Goal: Navigation & Orientation: Go to known website

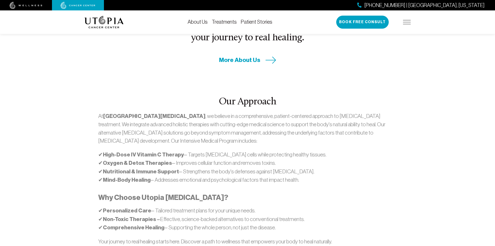
scroll to position [286, 0]
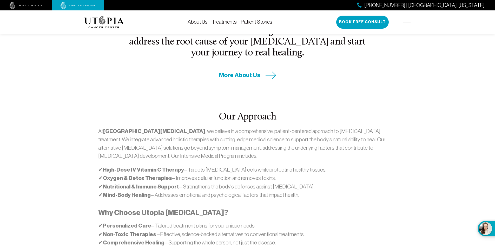
scroll to position [234, 0]
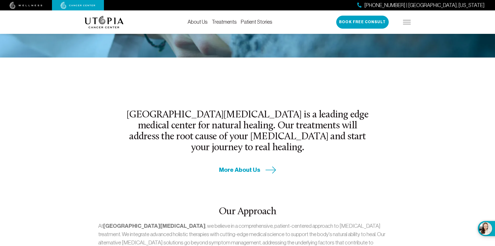
scroll to position [234, 0]
